Goal: Task Accomplishment & Management: Use online tool/utility

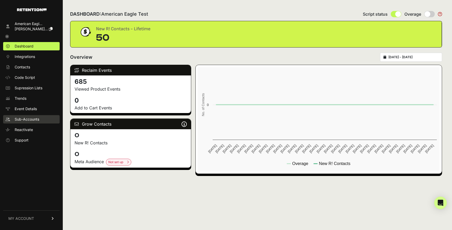
click at [32, 122] on link "Sub-Accounts" at bounding box center [31, 119] width 56 height 8
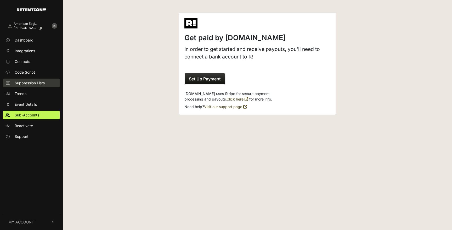
click at [35, 85] on span "Suppression Lists" at bounding box center [30, 82] width 30 height 5
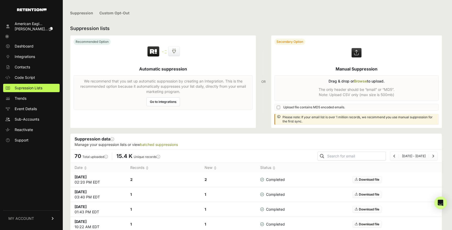
click at [328, 89] on label at bounding box center [356, 82] width 170 height 93
click at [0, 0] on input "file" at bounding box center [0, 0] width 0 height 0
click at [351, 155] on input "text" at bounding box center [355, 156] width 59 height 7
paste input "[EMAIL_ADDRESS][DOMAIN_NAME]"
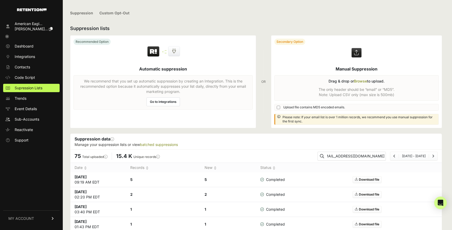
type input "[EMAIL_ADDRESS][DOMAIN_NAME]"
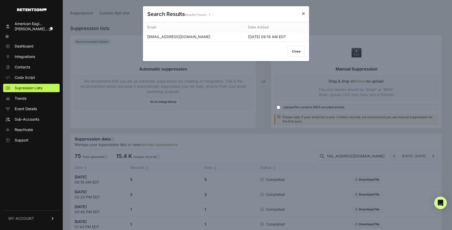
scroll to position [0, 0]
click at [296, 53] on button "Close" at bounding box center [296, 51] width 18 height 11
